Goal: Use online tool/utility: Utilize a website feature to perform a specific function

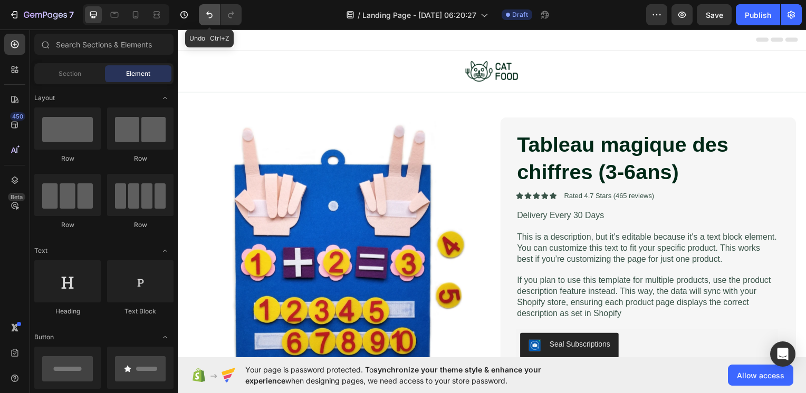
click at [205, 12] on icon "Undo/Redo" at bounding box center [209, 14] width 11 height 11
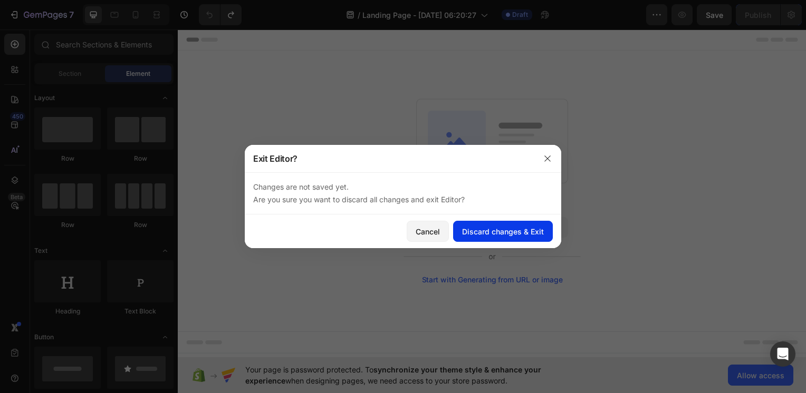
click at [470, 233] on div "Discard changes & Exit" at bounding box center [503, 231] width 82 height 11
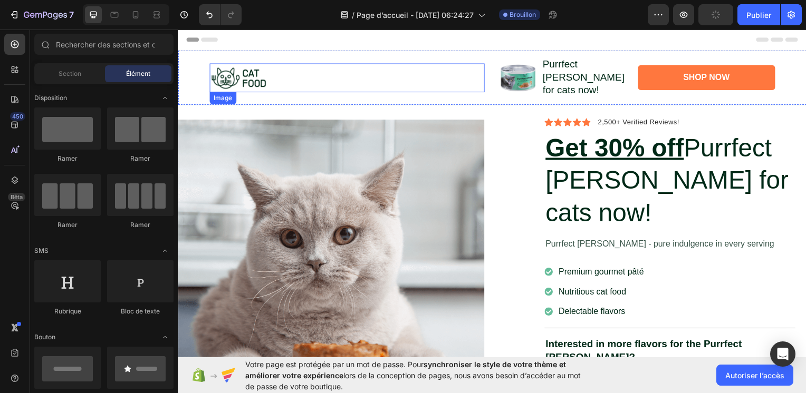
click at [265, 70] on img at bounding box center [239, 78] width 60 height 29
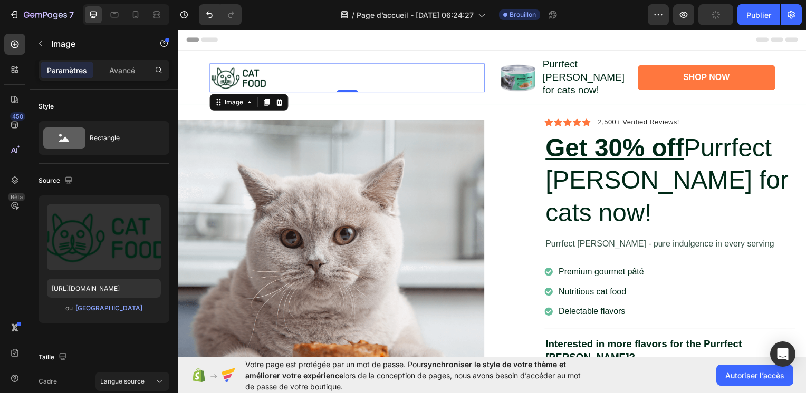
click at [266, 73] on img at bounding box center [239, 78] width 60 height 29
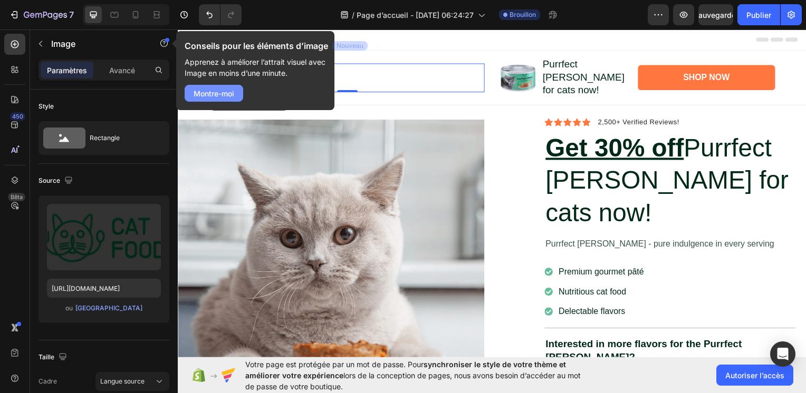
click at [203, 92] on font "Montre-moi" at bounding box center [214, 93] width 41 height 11
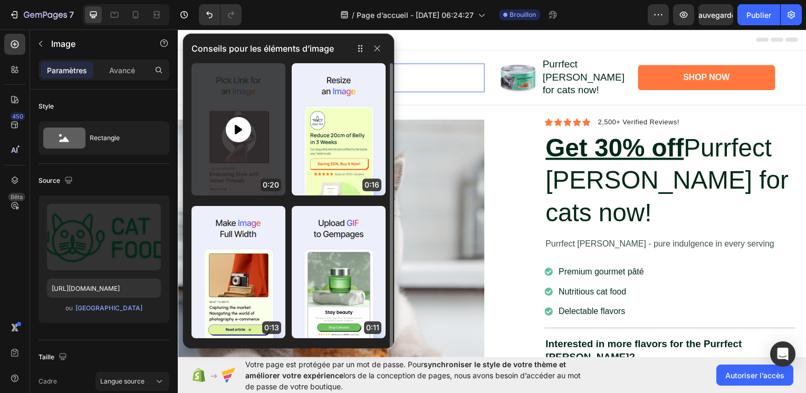
click at [236, 133] on icon at bounding box center [238, 128] width 7 height 9
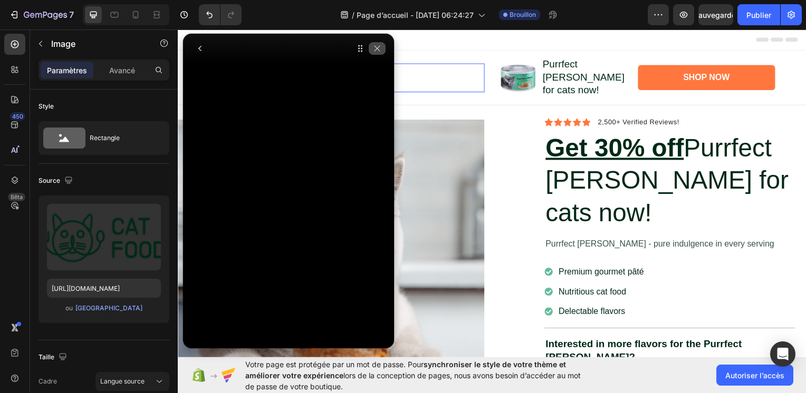
click at [381, 51] on icon "button" at bounding box center [377, 48] width 8 height 8
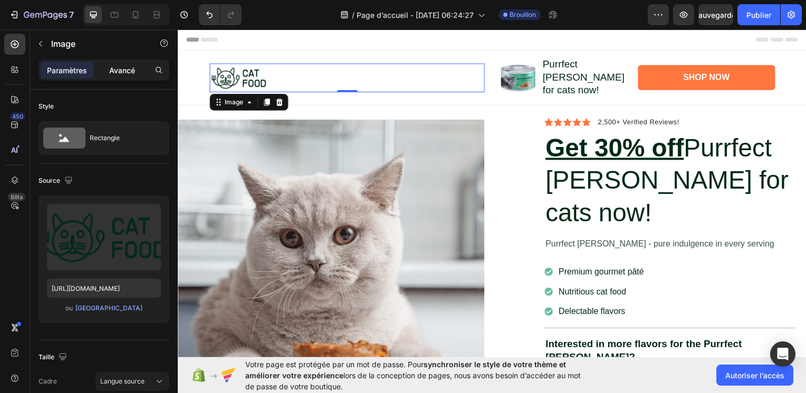
click at [115, 71] on p "Avancé" at bounding box center [122, 70] width 26 height 11
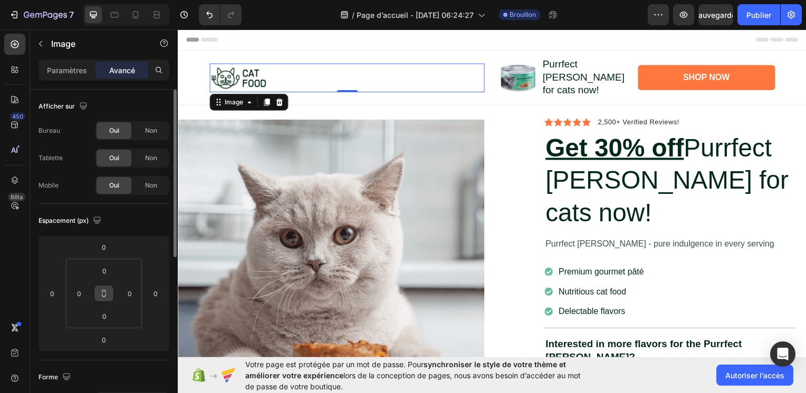
click at [100, 293] on icon at bounding box center [104, 294] width 8 height 8
drag, startPoint x: 100, startPoint y: 293, endPoint x: 108, endPoint y: 282, distance: 13.9
click at [108, 282] on div "0 0 0 0" at bounding box center [104, 294] width 76 height 70
click at [99, 294] on button at bounding box center [104, 293] width 20 height 17
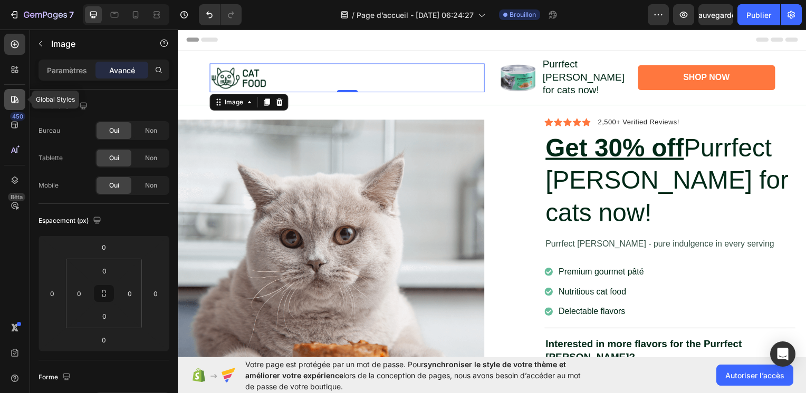
click at [13, 102] on icon at bounding box center [14, 99] width 7 height 7
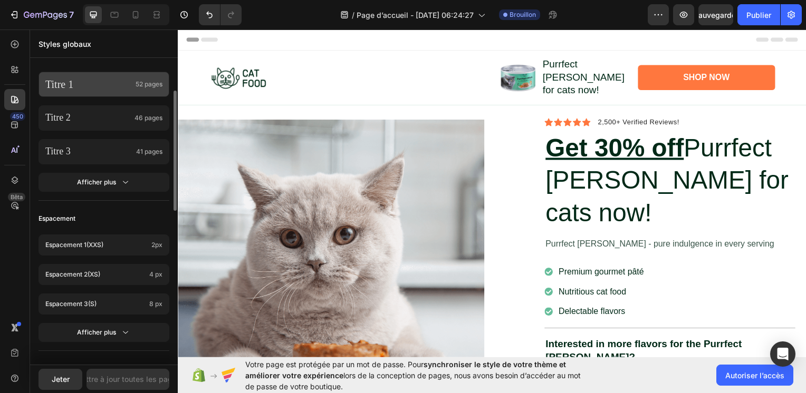
scroll to position [158, 0]
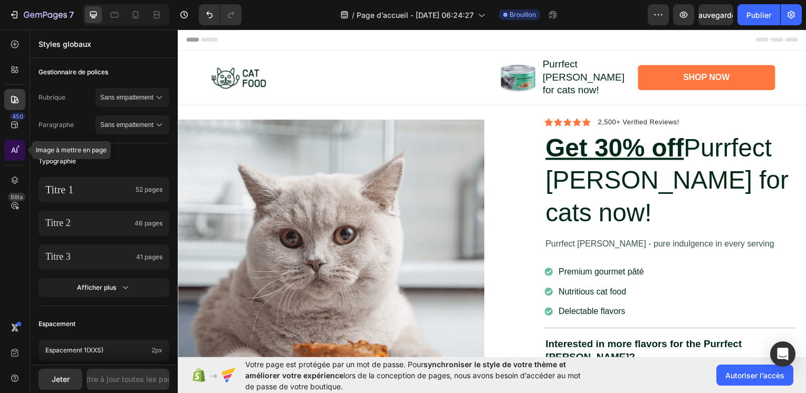
click at [15, 153] on icon at bounding box center [14, 150] width 11 height 11
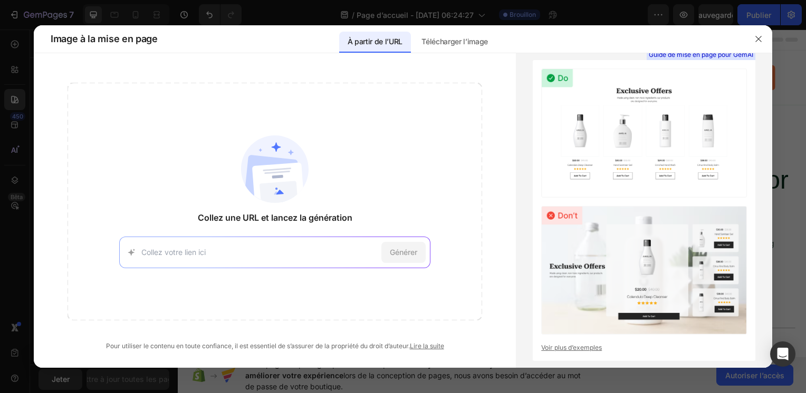
click at [206, 250] on input at bounding box center [259, 252] width 236 height 11
click at [174, 147] on div "Collez une URL et lancez la génération [URL][DOMAIN_NAME] Essayez avec cette pa…" at bounding box center [275, 202] width 415 height 238
click at [221, 253] on input at bounding box center [259, 252] width 236 height 11
click at [753, 45] on button "button" at bounding box center [758, 39] width 17 height 17
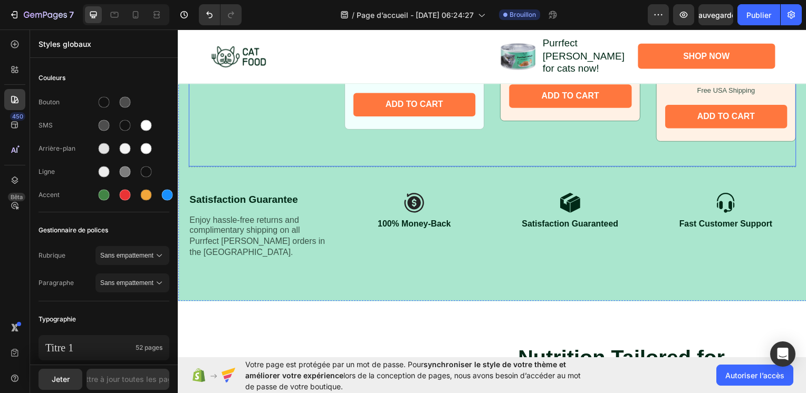
scroll to position [1002, 0]
